Goal: Task Accomplishment & Management: Manage account settings

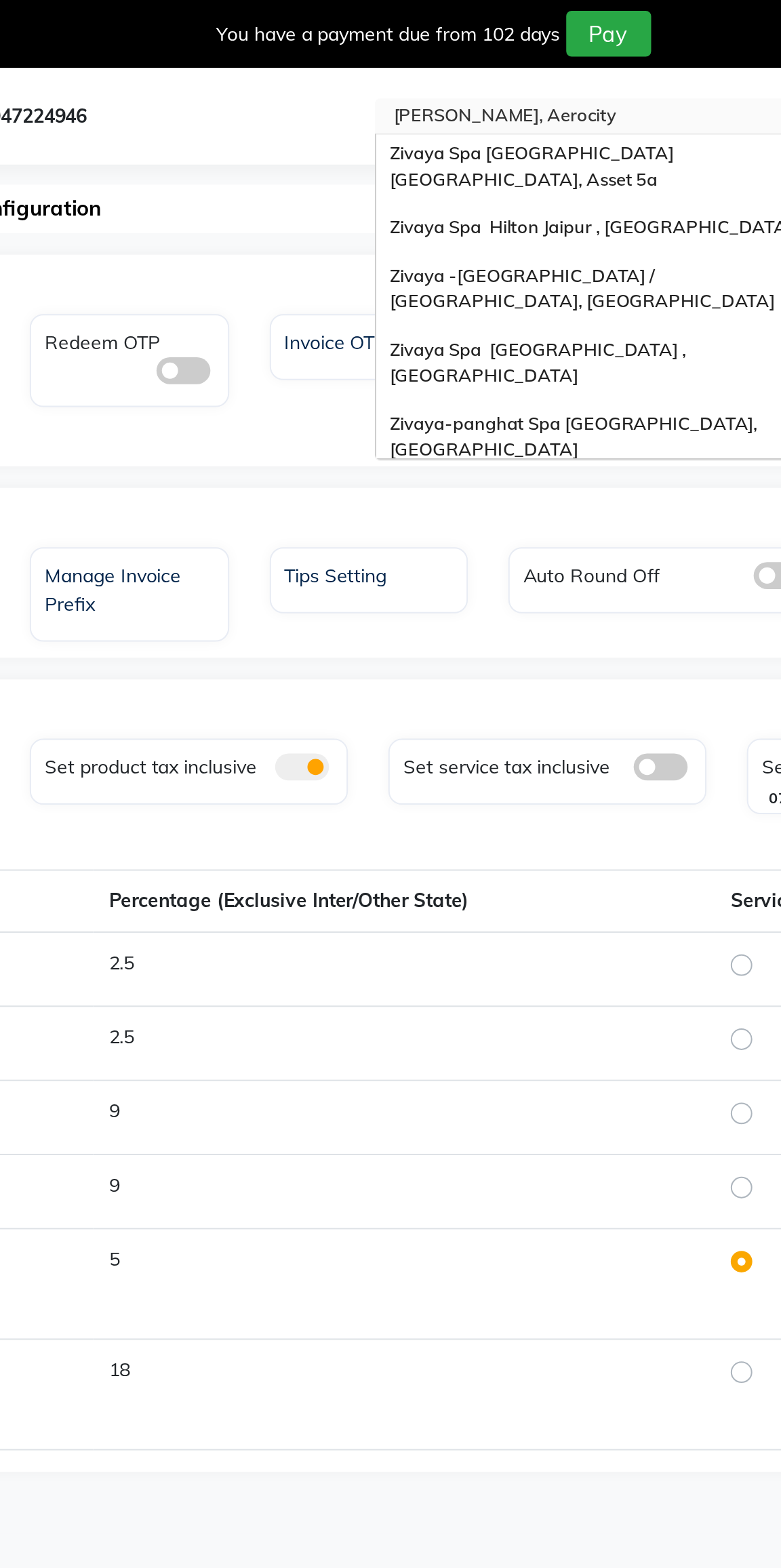
scroll to position [161, 0]
click at [385, 164] on div "Zivaya Spa [GEOGRAPHIC_DATA] , [GEOGRAPHIC_DATA]" at bounding box center [472, 182] width 236 height 37
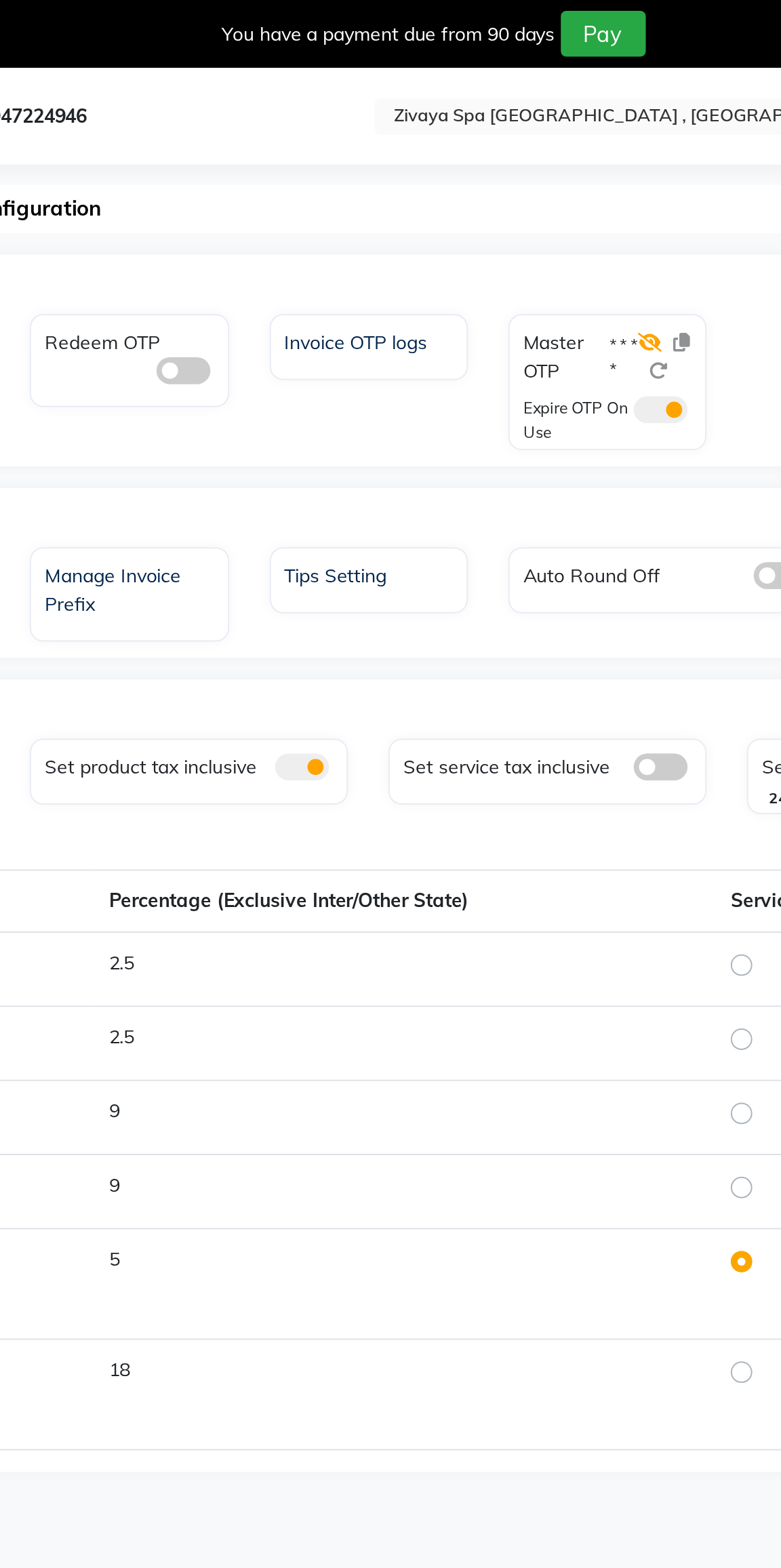
click at [492, 173] on icon at bounding box center [492, 173] width 12 height 10
click at [492, 210] on span at bounding box center [497, 205] width 27 height 13
click at [484, 208] on input "checkbox" at bounding box center [484, 208] width 0 height 0
